Goal: Transaction & Acquisition: Purchase product/service

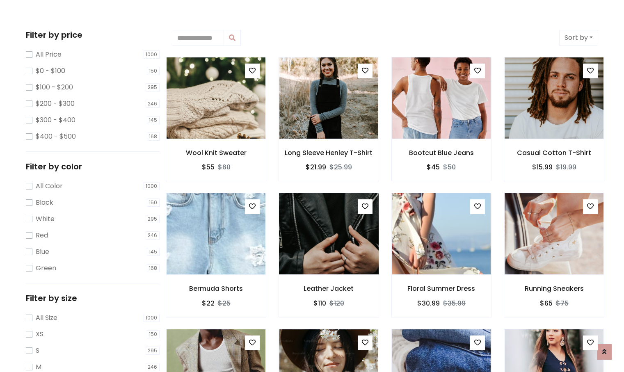
scroll to position [151, 0]
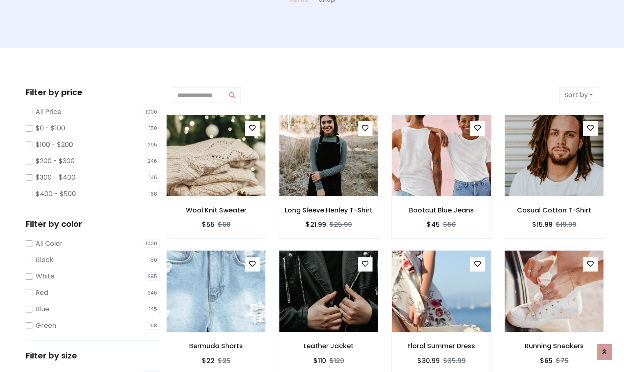
click at [445, 168] on img at bounding box center [441, 155] width 119 height 197
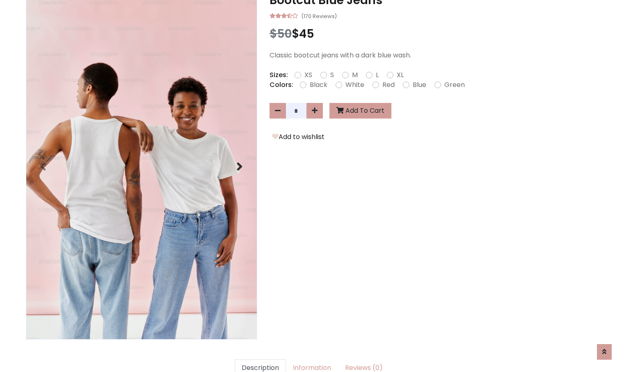
scroll to position [273, 0]
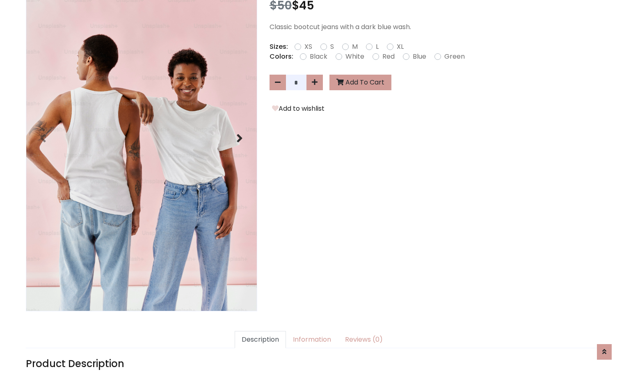
click at [242, 137] on icon at bounding box center [239, 138] width 7 height 13
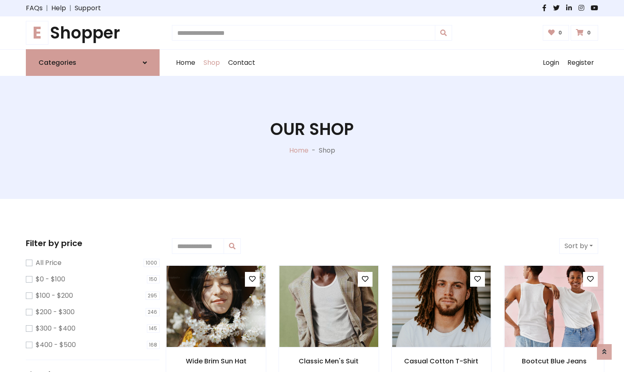
scroll to position [151, 0]
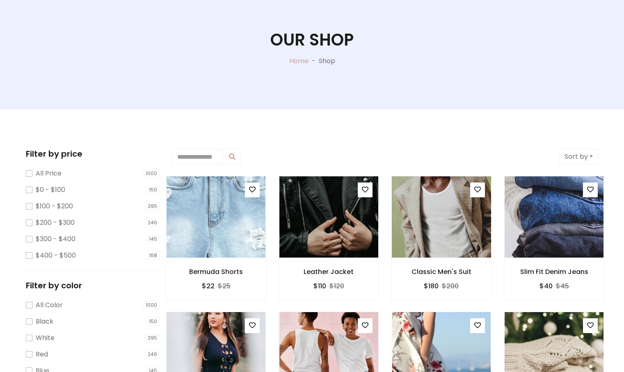
scroll to position [185, 0]
